Goal: Task Accomplishment & Management: Manage account settings

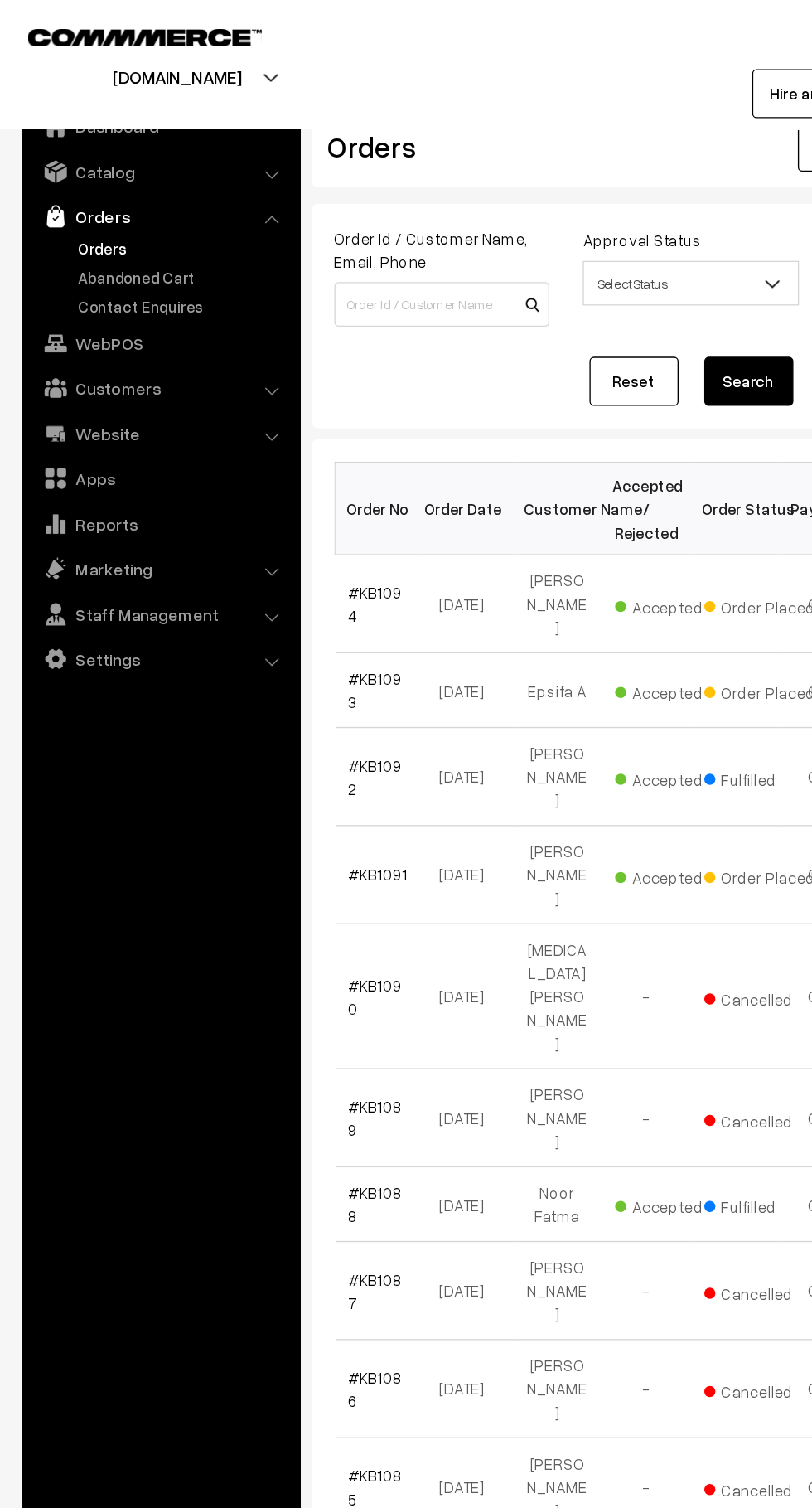
click at [132, 211] on link "Abandoned Cart" at bounding box center [136, 206] width 164 height 18
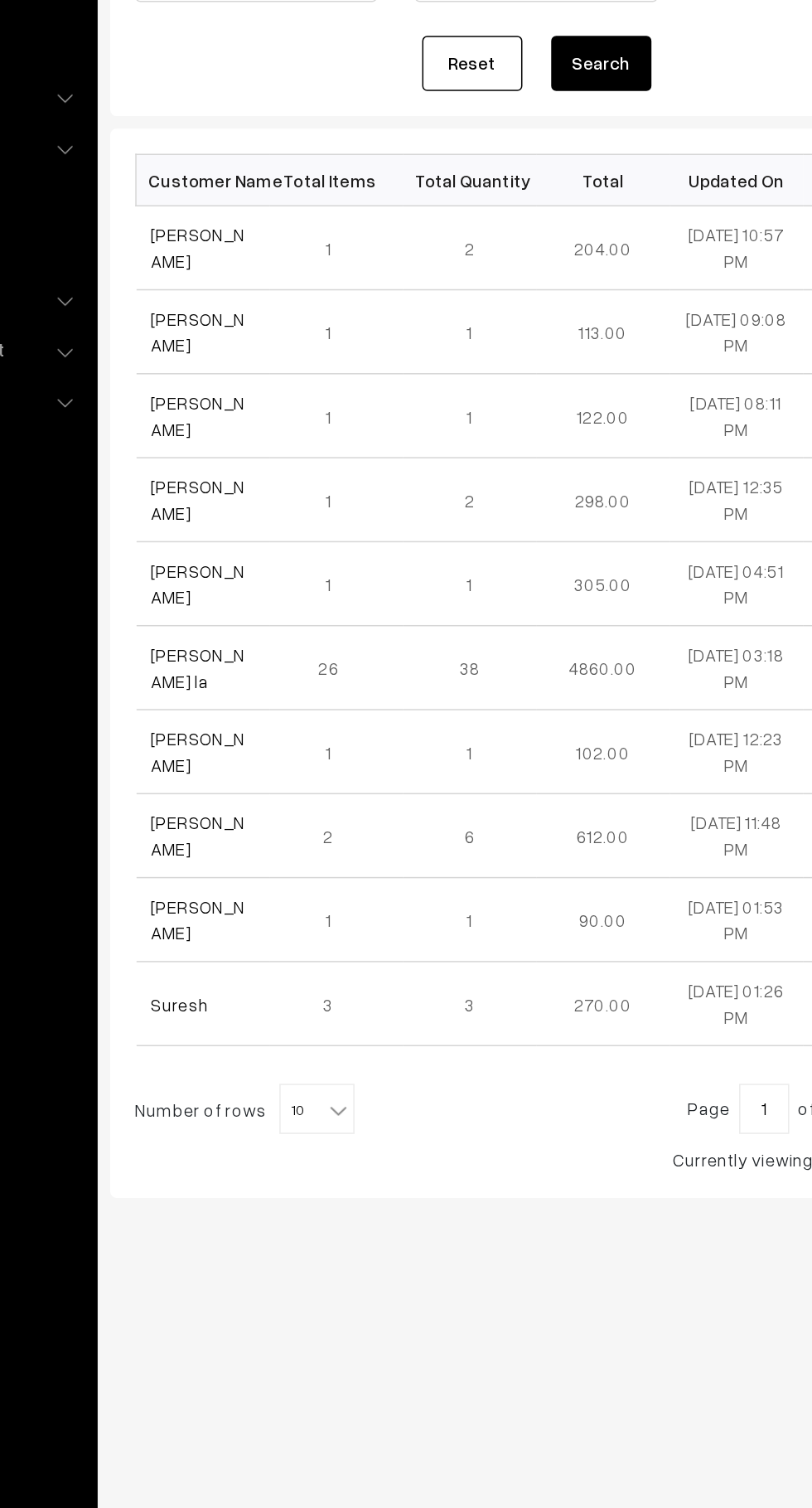
click at [304, 397] on link "[PERSON_NAME]" at bounding box center [290, 390] width 62 height 32
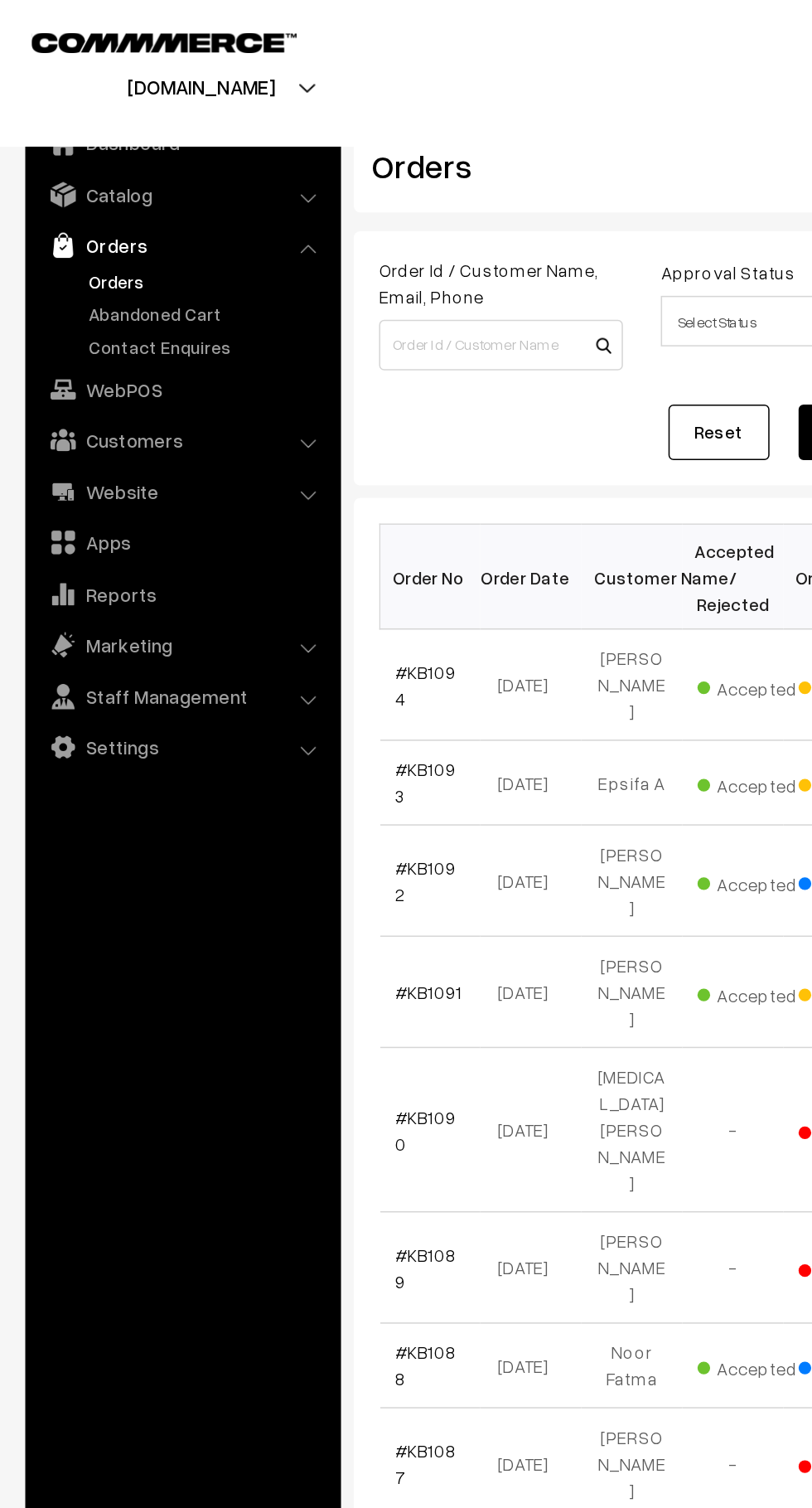
click at [79, 207] on link "Abandoned Cart" at bounding box center [136, 206] width 164 height 18
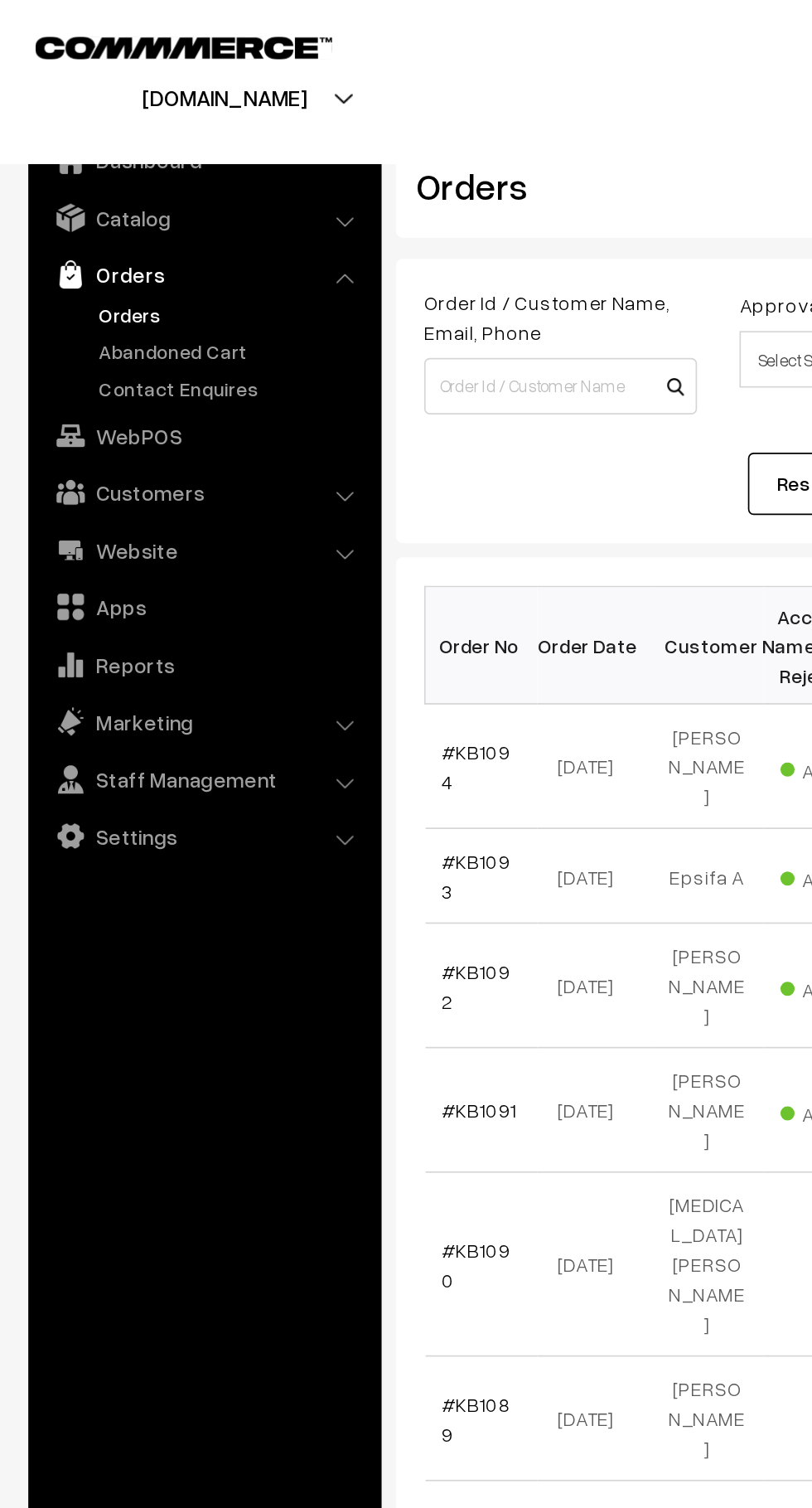
click at [81, 211] on link "Abandoned Cart" at bounding box center [136, 206] width 164 height 18
